Goal: Task Accomplishment & Management: Use online tool/utility

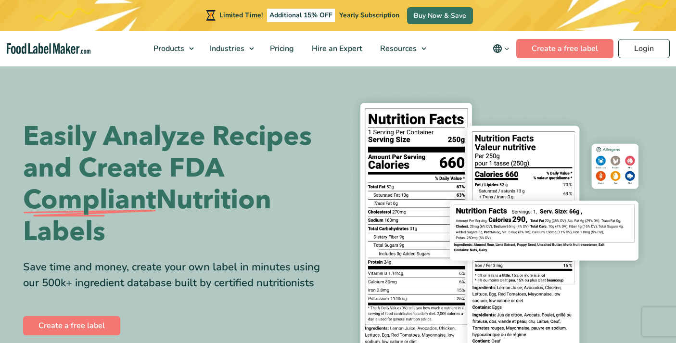
scroll to position [70, 0]
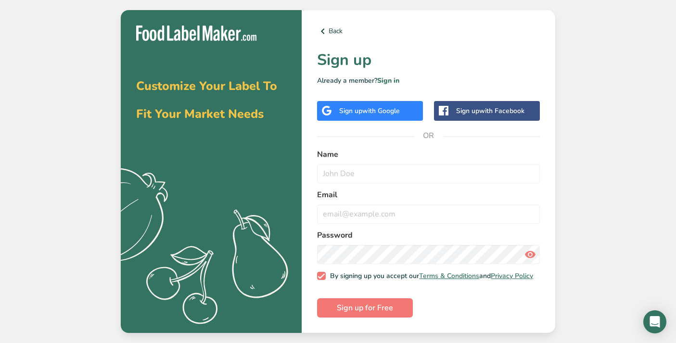
click at [337, 103] on div "Sign up with Google" at bounding box center [370, 111] width 106 height 20
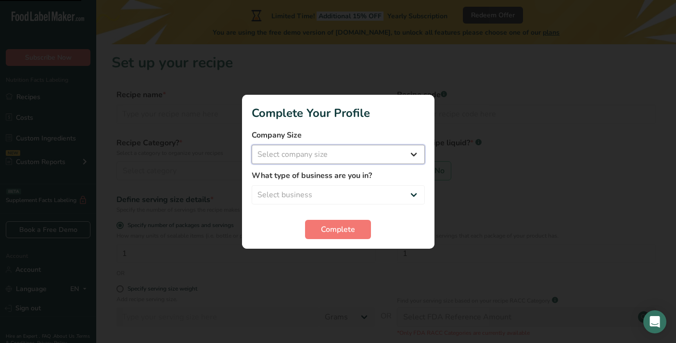
click at [350, 152] on select "Select company size Fewer than 10 Employees 10 to 50 Employees 51 to 500 Employ…" at bounding box center [338, 154] width 173 height 19
select select "2"
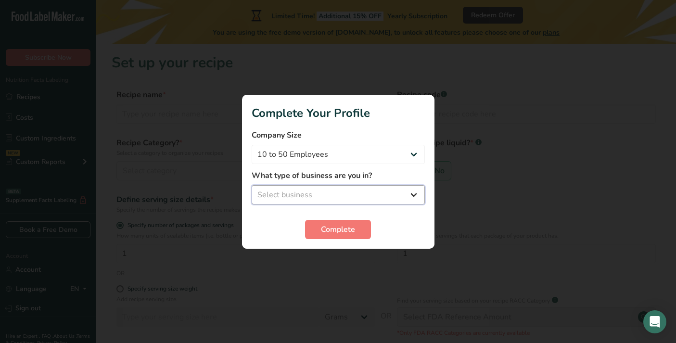
click at [344, 187] on select "Select business Packaged Food Manufacturer Restaurant & Cafe Bakery Meal Plans …" at bounding box center [338, 194] width 173 height 19
select select "8"
click at [330, 231] on span "Complete" at bounding box center [338, 230] width 34 height 12
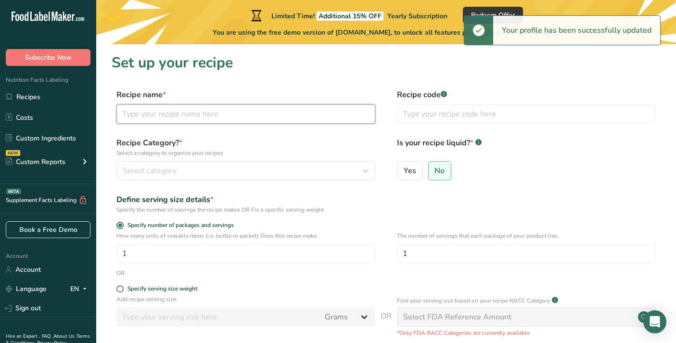
click at [212, 114] on input "text" at bounding box center [245, 113] width 259 height 19
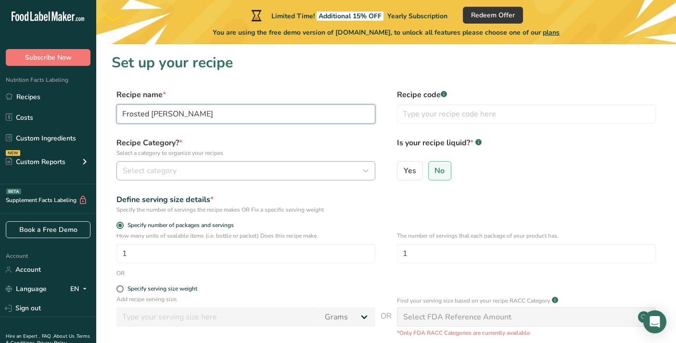
type input "Frosted [PERSON_NAME]"
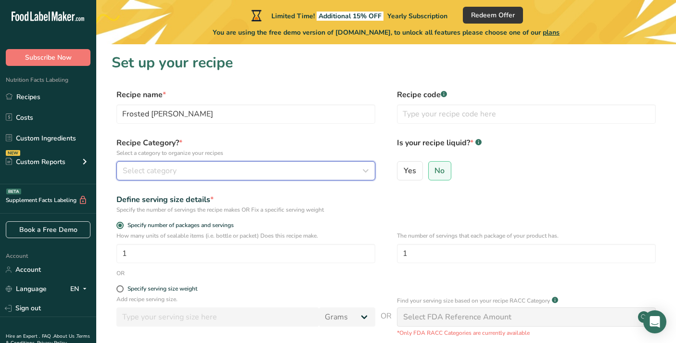
click at [230, 168] on div "Select category" at bounding box center [243, 171] width 241 height 12
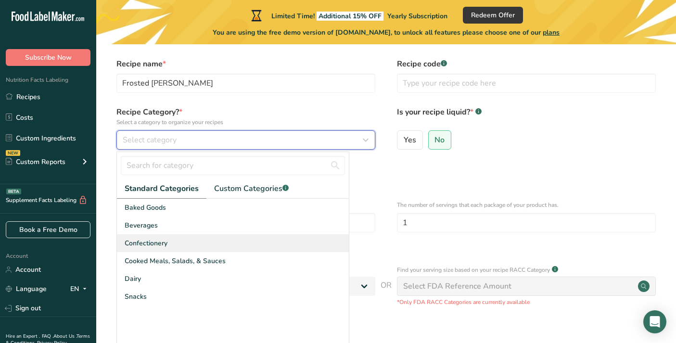
scroll to position [35, 0]
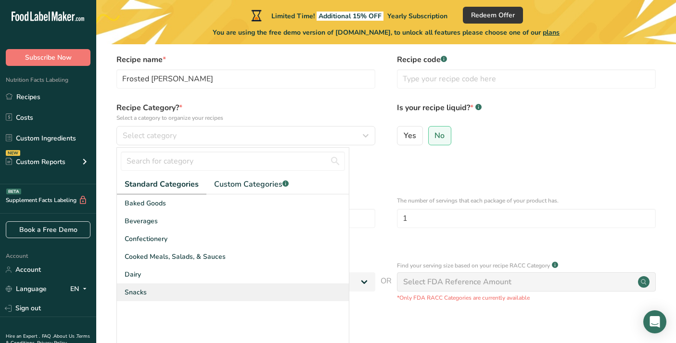
click at [187, 288] on div "Snacks" at bounding box center [233, 292] width 232 height 18
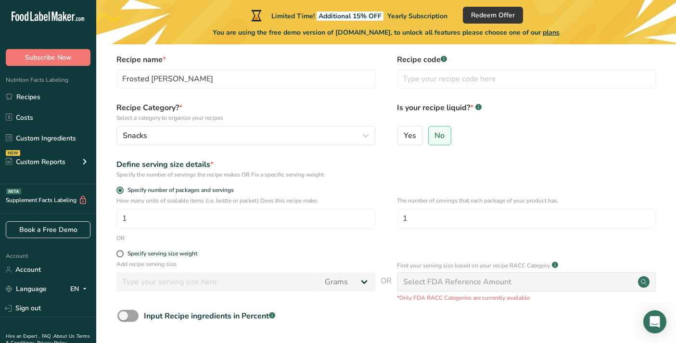
scroll to position [114, 0]
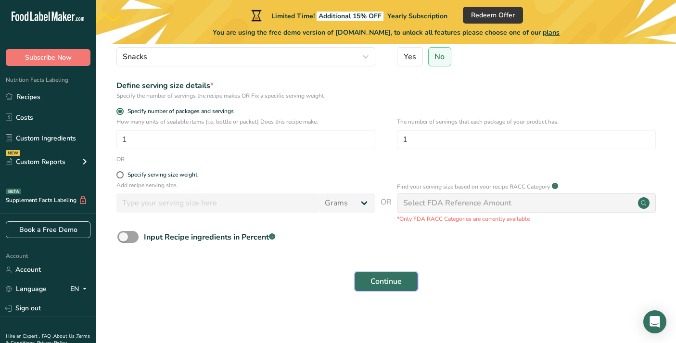
click at [399, 286] on span "Continue" at bounding box center [385, 282] width 31 height 12
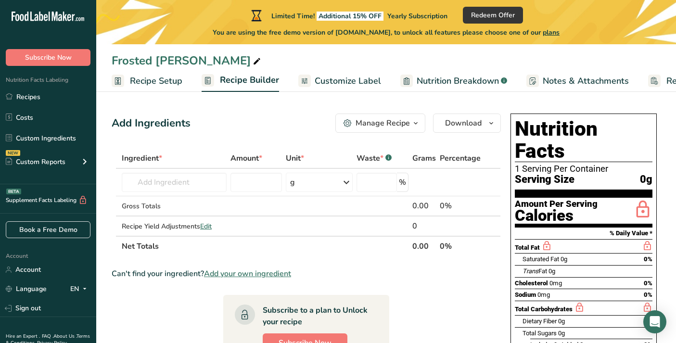
click at [553, 255] on span "Saturated Fat" at bounding box center [540, 258] width 37 height 7
